Goal: Book appointment/travel/reservation

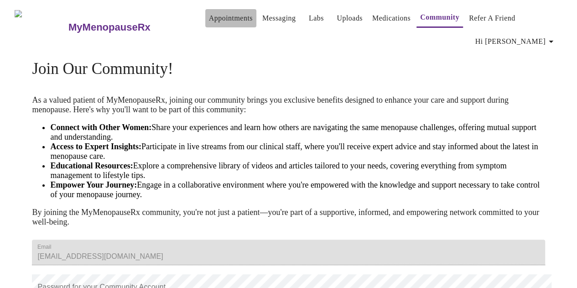
click at [226, 14] on link "Appointments" at bounding box center [231, 18] width 44 height 13
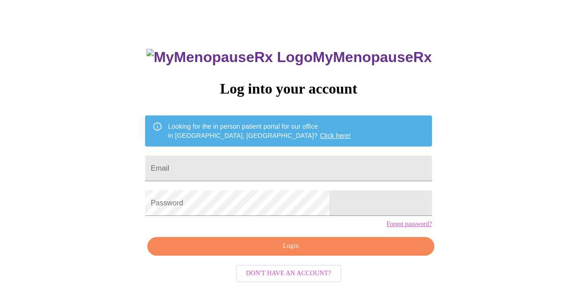
scroll to position [41, 0]
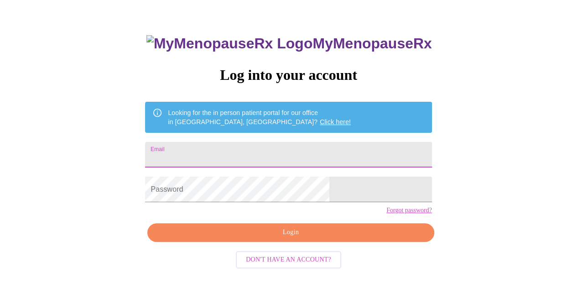
click at [228, 145] on input "Email" at bounding box center [288, 155] width 286 height 26
type input "[EMAIL_ADDRESS][DOMAIN_NAME]"
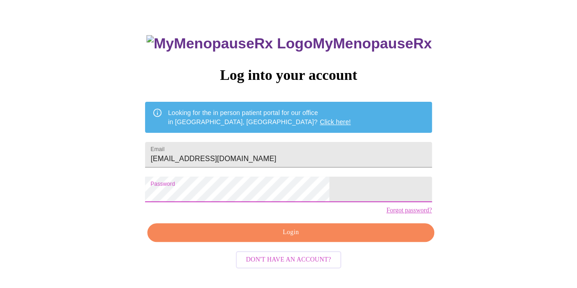
click at [288, 238] on span "Login" at bounding box center [290, 232] width 265 height 11
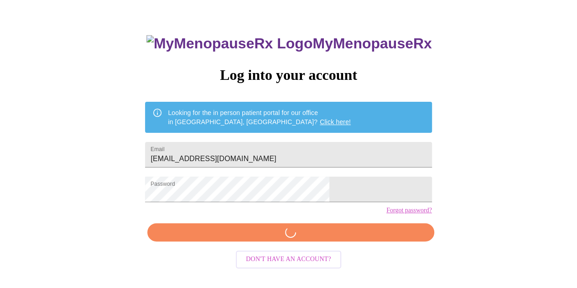
scroll to position [40, 0]
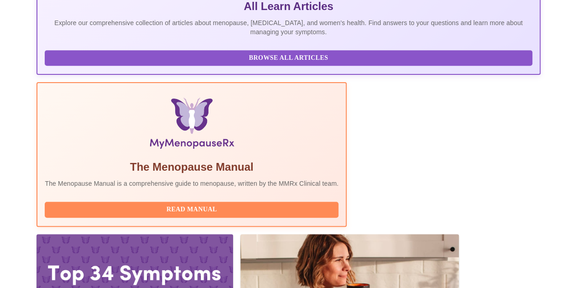
scroll to position [223, 0]
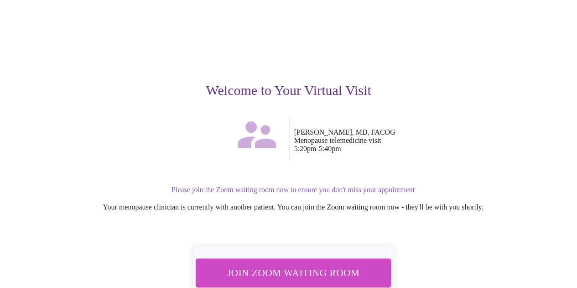
scroll to position [91, 0]
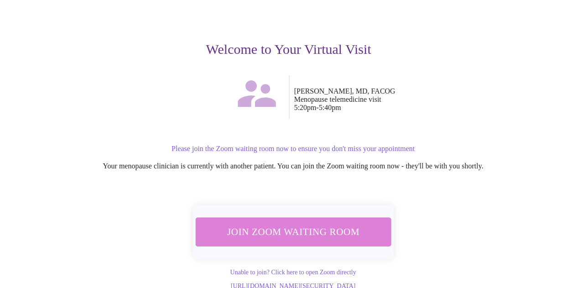
click at [354, 231] on span "Join Zoom Waiting Room" at bounding box center [292, 231] width 171 height 17
